Goal: Find specific page/section: Find specific page/section

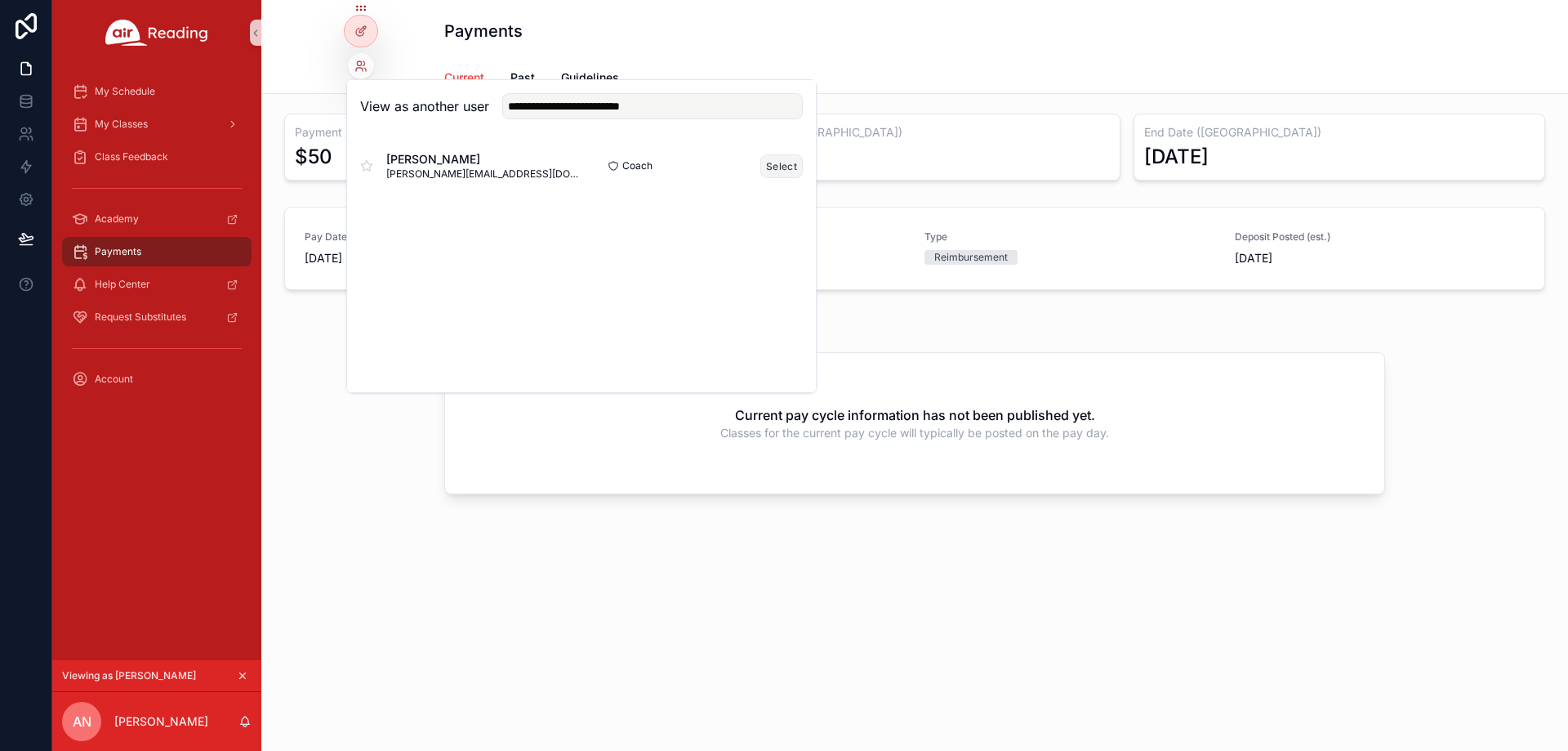
type input "**********"
click at [769, 176] on button "Select" at bounding box center [782, 166] width 42 height 24
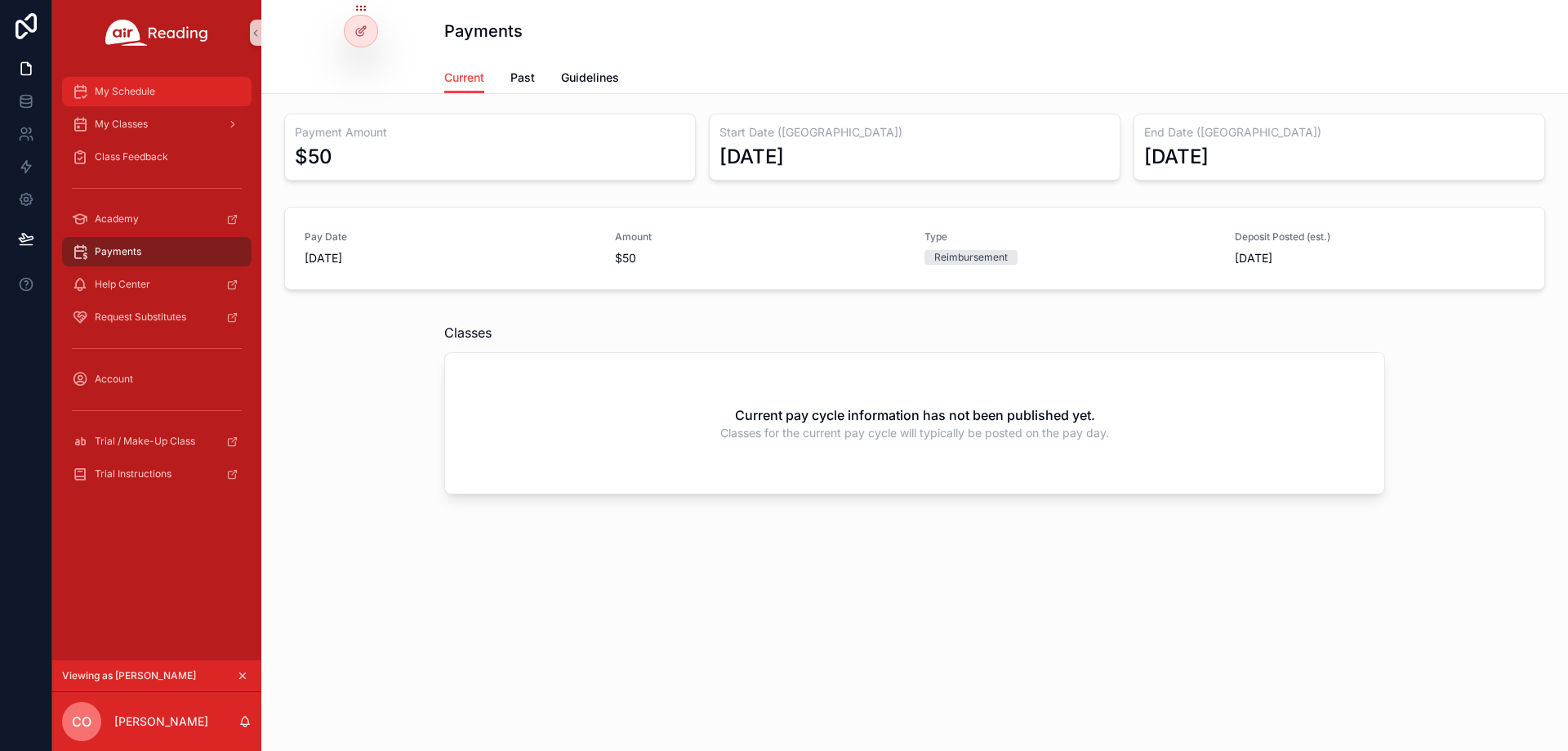
click at [169, 90] on div "My Schedule" at bounding box center [157, 91] width 170 height 26
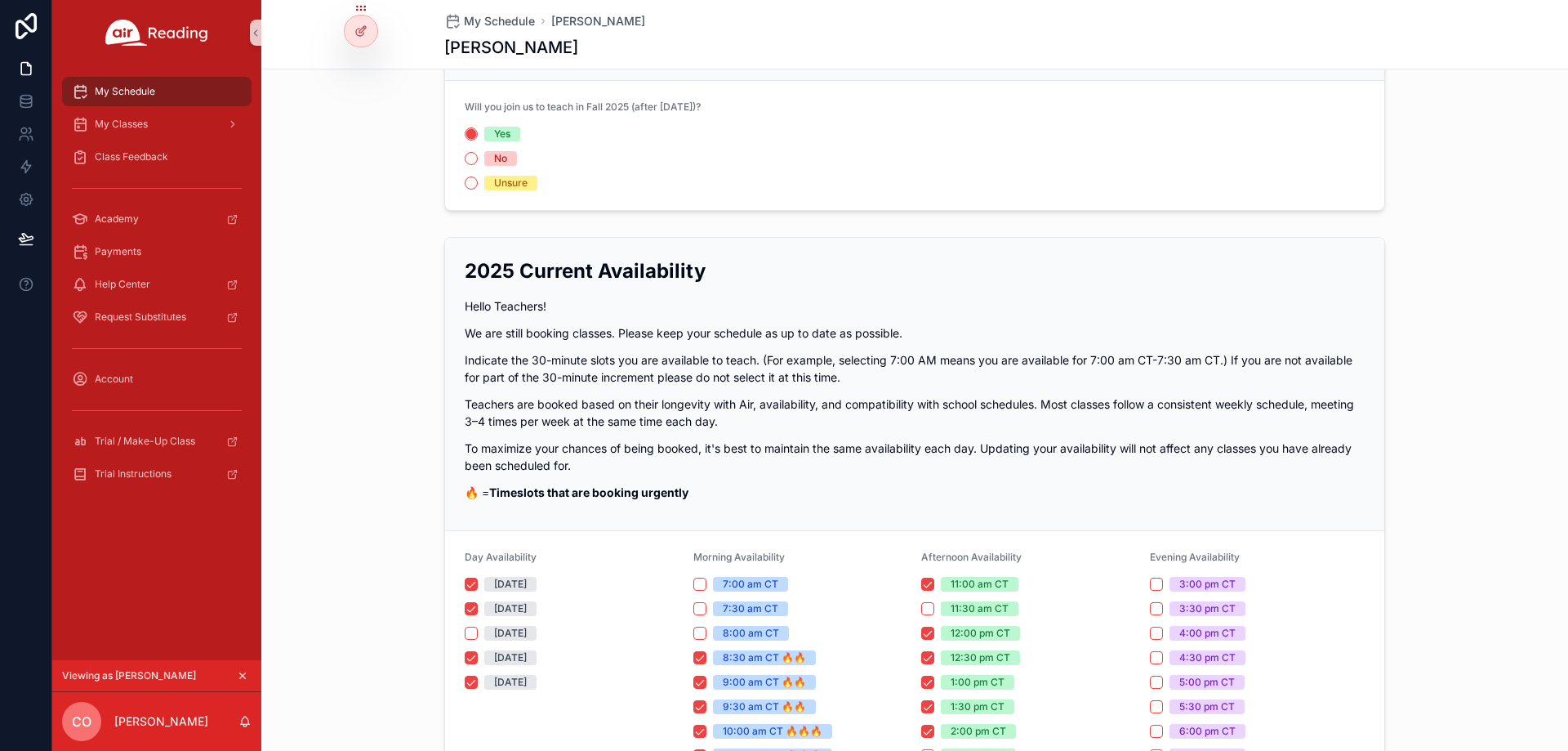
scroll to position [82, 0]
